Goal: Task Accomplishment & Management: Manage account settings

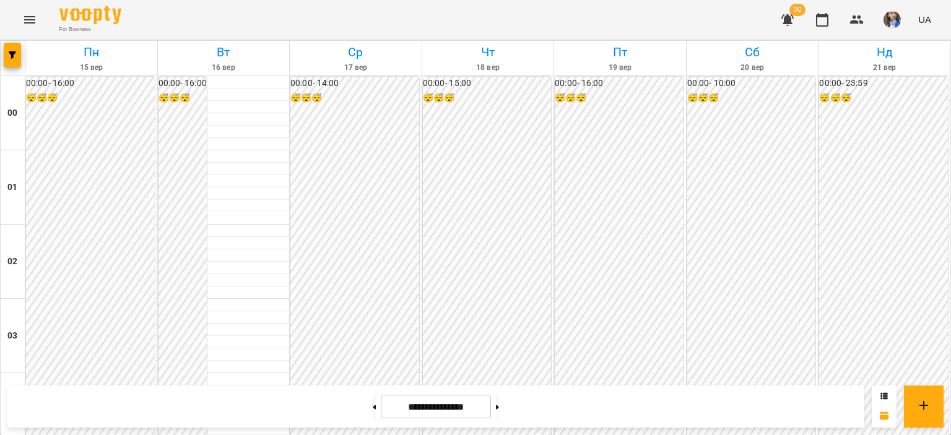
scroll to position [1294, 0]
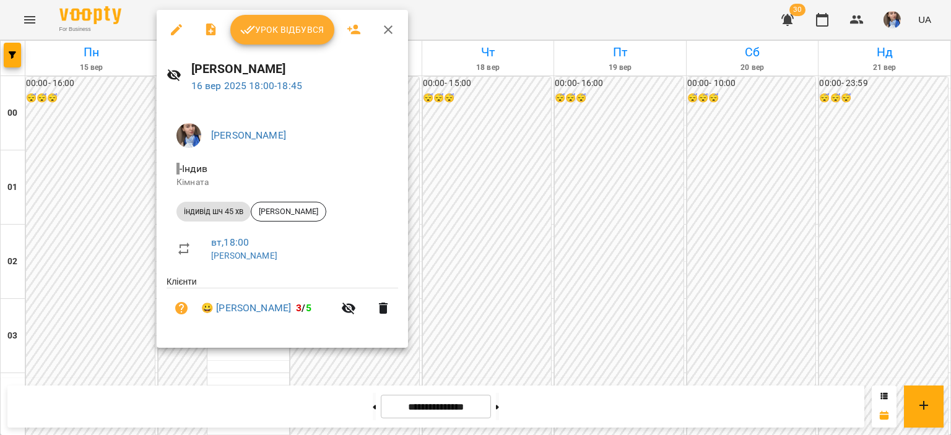
click at [281, 32] on span "Урок відбувся" at bounding box center [282, 29] width 84 height 15
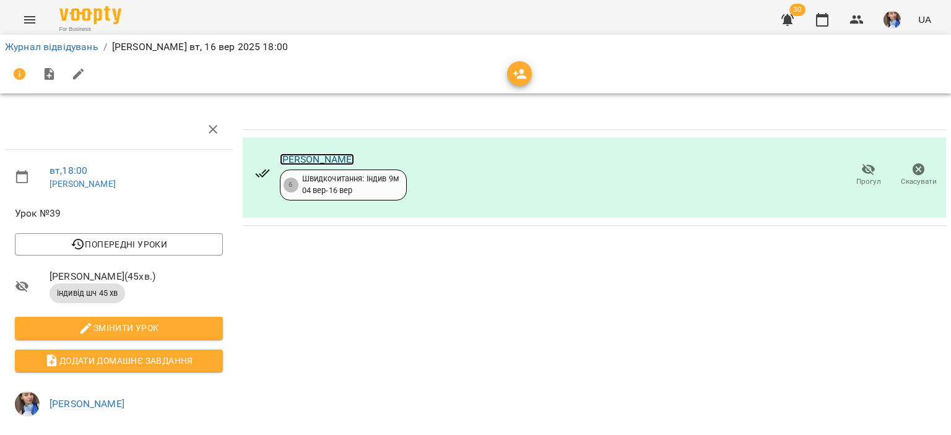
click at [298, 160] on link "[PERSON_NAME]" at bounding box center [317, 160] width 75 height 12
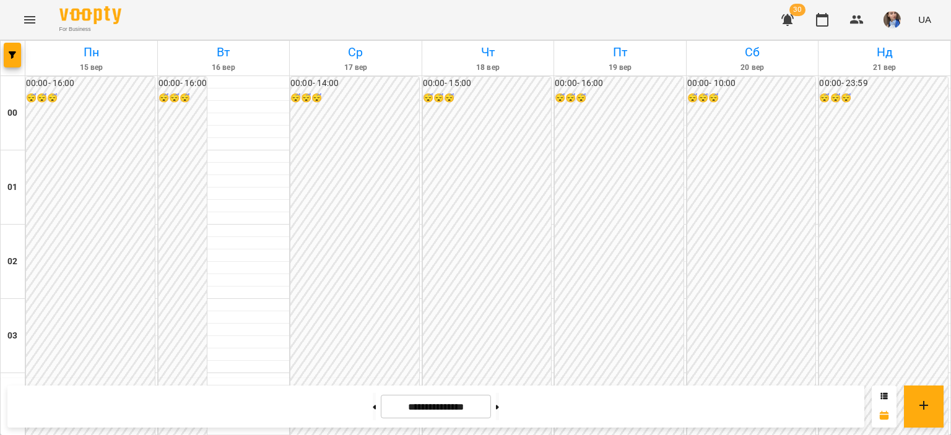
scroll to position [1300, 0]
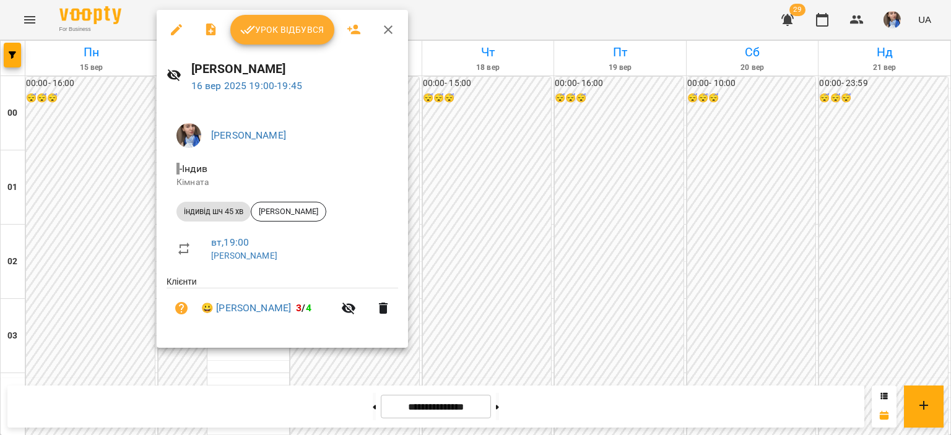
click at [460, 21] on div at bounding box center [475, 217] width 951 height 435
